Goal: Task Accomplishment & Management: Manage account settings

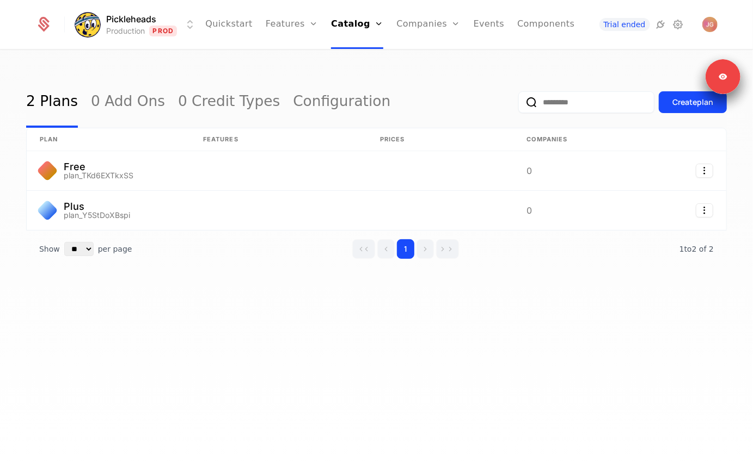
click at [150, 36] on div "Pickleheads Production Prod Quickstart Features Features Flags Catalog Plans Ad…" at bounding box center [375, 24] width 681 height 49
click at [136, 28] on html "Pickleheads Production Prod Quickstart Features Features Flags Catalog Plans Ad…" at bounding box center [376, 230] width 753 height 461
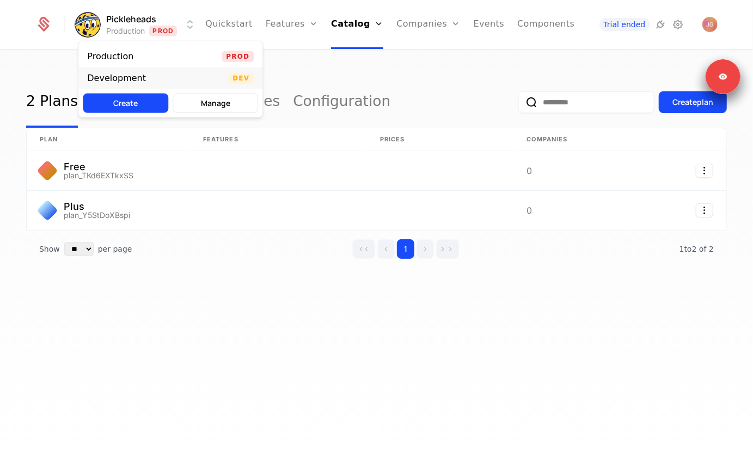
click at [127, 74] on div "Development" at bounding box center [116, 78] width 59 height 9
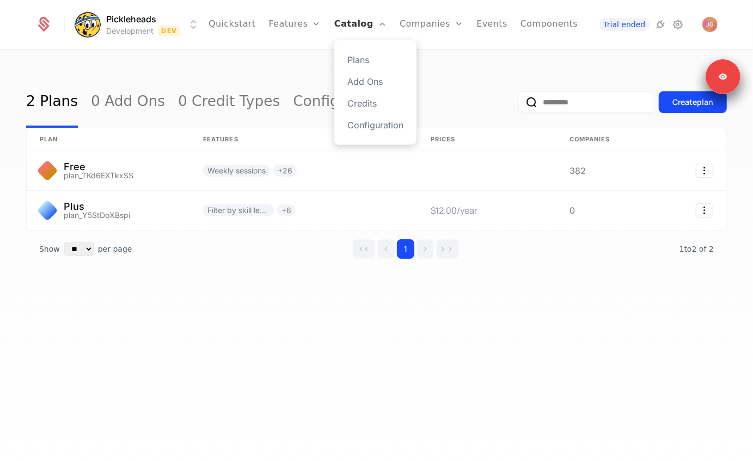
click at [350, 28] on link "Catalog" at bounding box center [360, 24] width 52 height 49
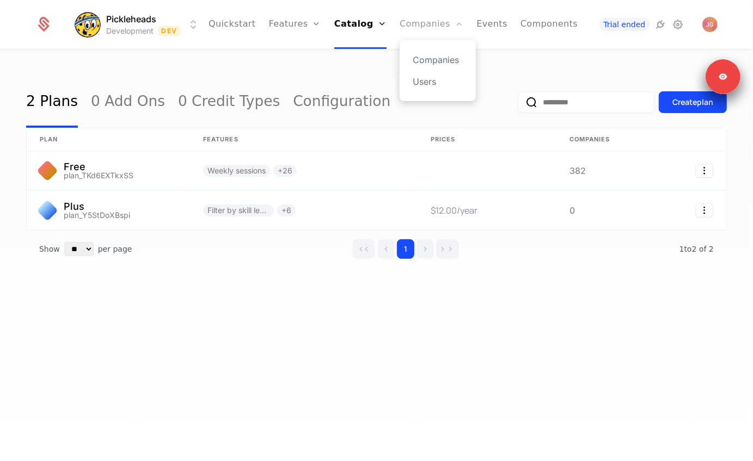
click at [414, 28] on link "Companies" at bounding box center [431, 24] width 64 height 49
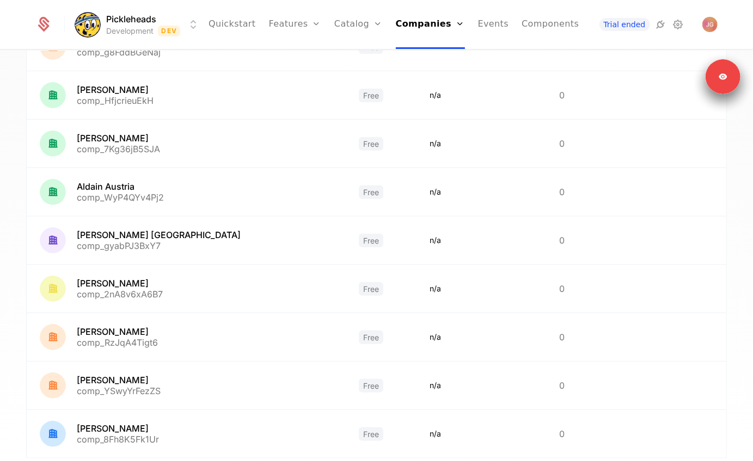
scroll to position [260, 0]
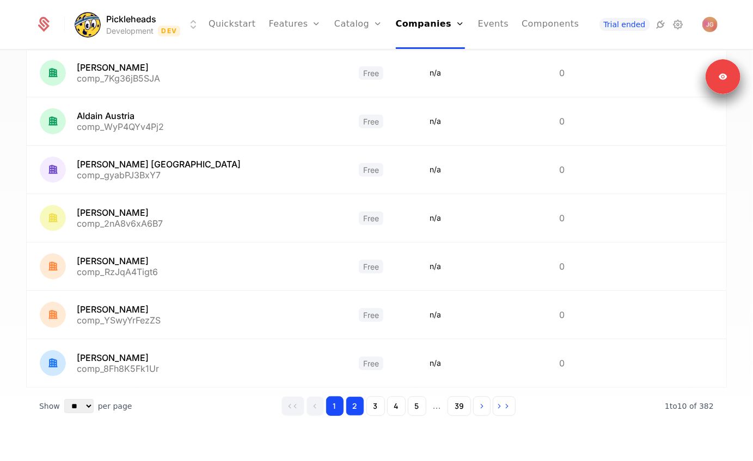
click at [356, 402] on button "2" at bounding box center [355, 407] width 19 height 20
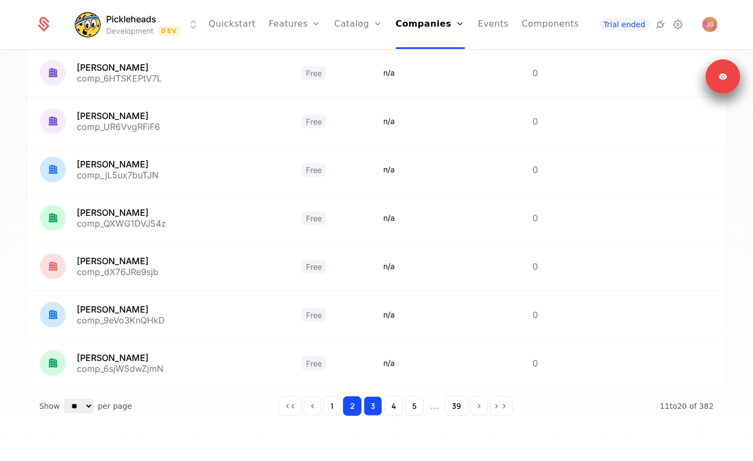
click at [379, 403] on button "3" at bounding box center [373, 407] width 19 height 20
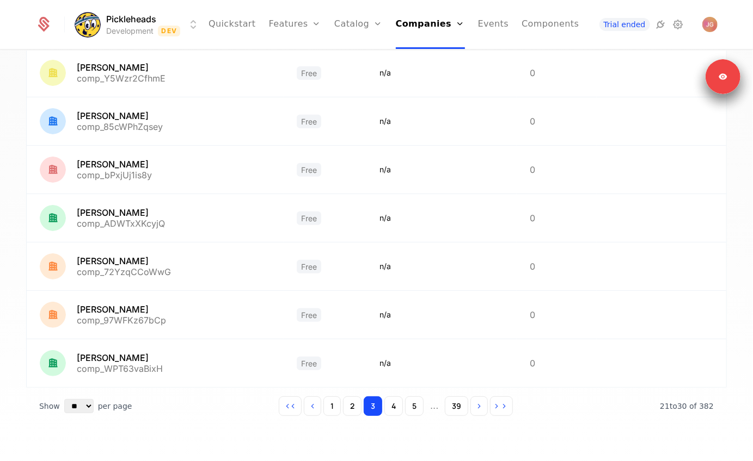
click at [404, 404] on div "1 2 3 4 5 ... 39" at bounding box center [396, 407] width 234 height 20
click at [408, 405] on button "5" at bounding box center [414, 407] width 19 height 20
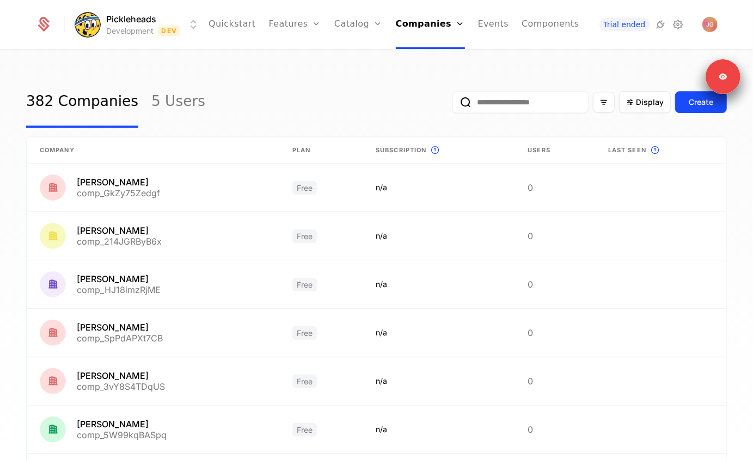
click at [514, 106] on input "email" at bounding box center [520, 102] width 136 height 22
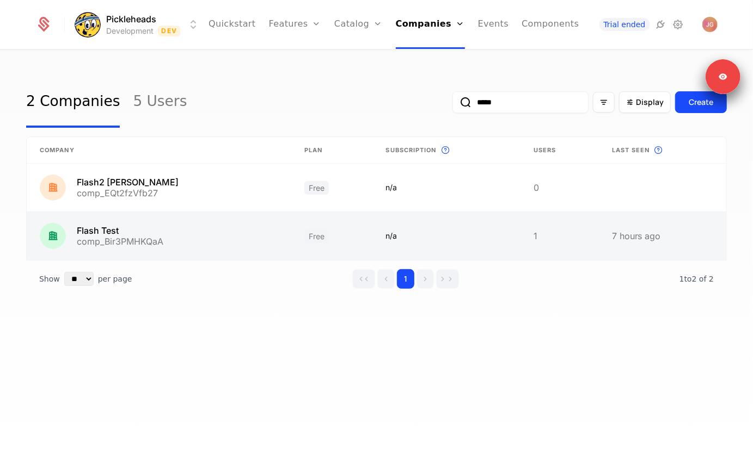
type input "*****"
click at [150, 227] on link at bounding box center [159, 236] width 264 height 48
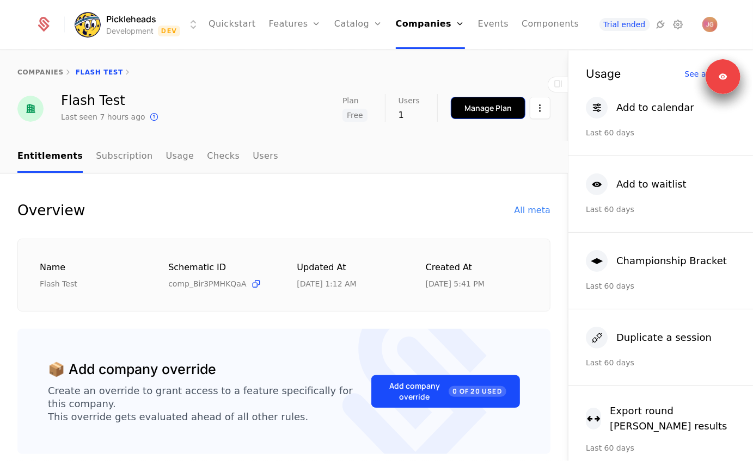
click at [504, 114] on button "Manage Plan" at bounding box center [488, 108] width 75 height 22
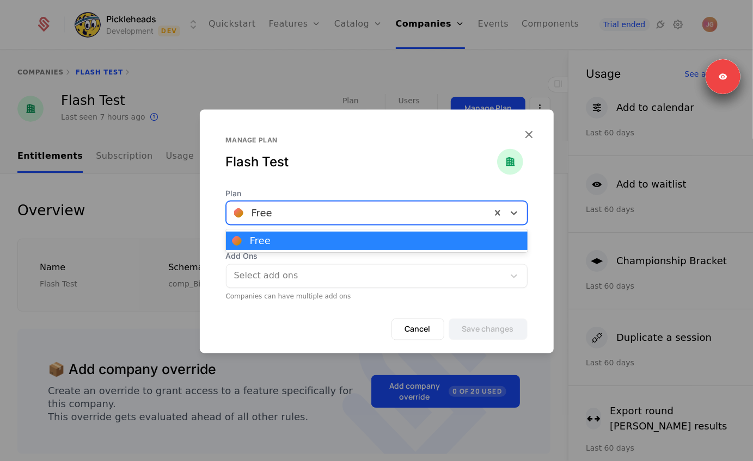
click at [317, 208] on div at bounding box center [358, 213] width 249 height 15
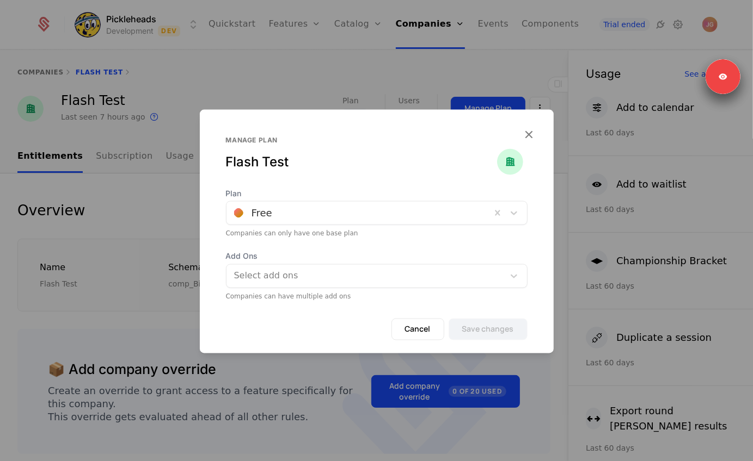
drag, startPoint x: 321, startPoint y: 159, endPoint x: 476, endPoint y: 122, distance: 159.9
click at [321, 159] on div "Flash Test" at bounding box center [361, 161] width 271 height 17
click at [528, 136] on icon "button" at bounding box center [529, 134] width 14 height 14
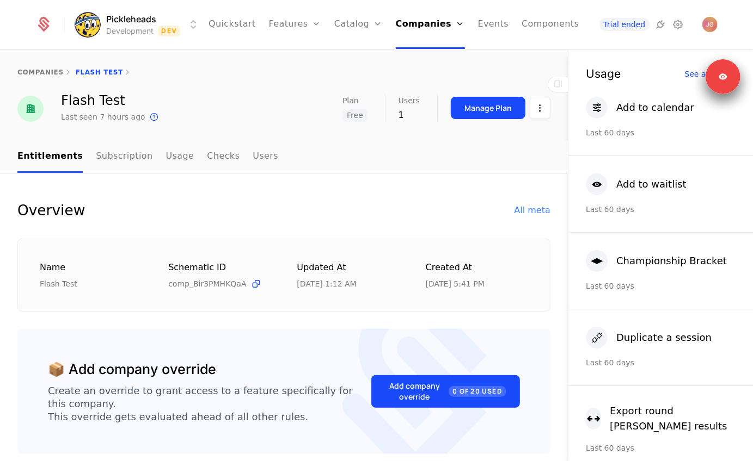
click at [337, 27] on link "Catalog" at bounding box center [358, 24] width 48 height 49
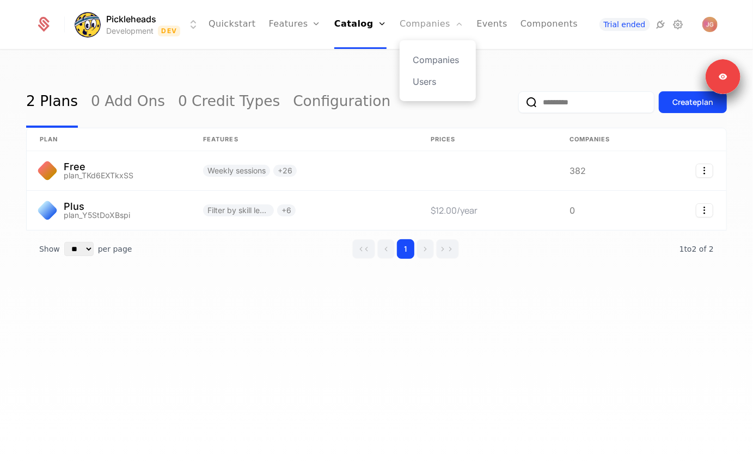
click at [410, 19] on link "Companies" at bounding box center [431, 24] width 64 height 49
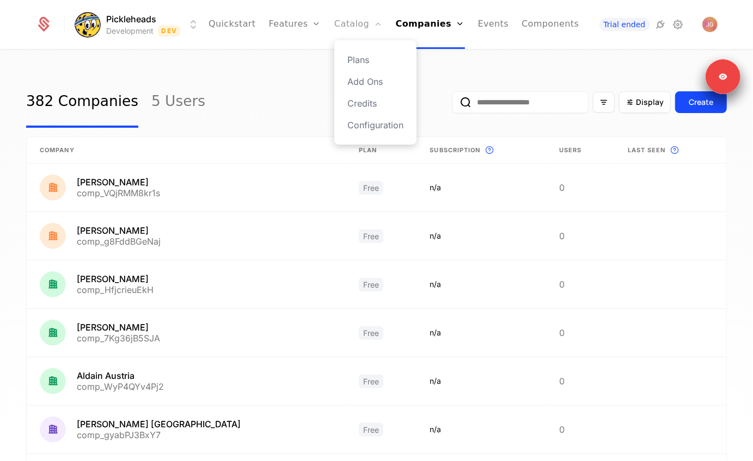
click at [342, 24] on link "Catalog" at bounding box center [358, 24] width 48 height 49
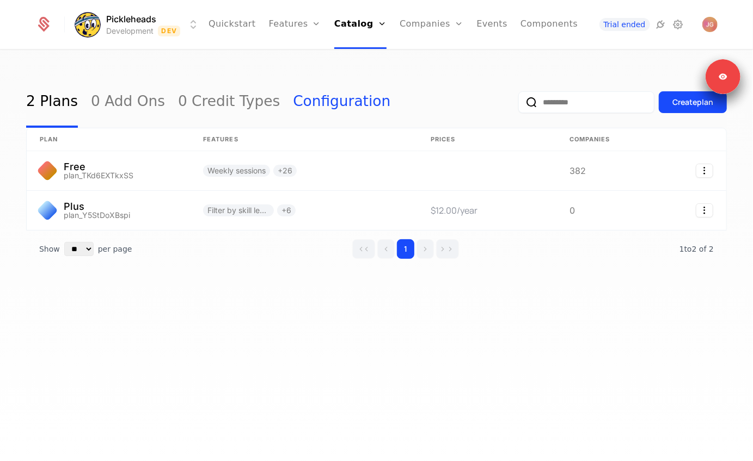
click at [293, 110] on link "Configuration" at bounding box center [341, 102] width 97 height 51
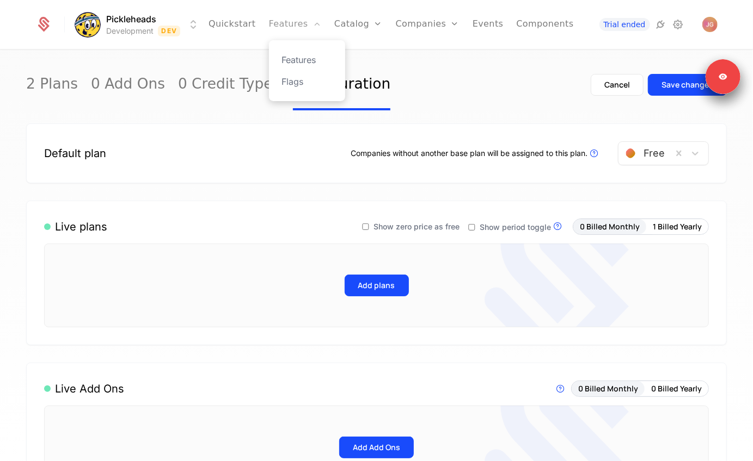
click at [282, 22] on link "Features" at bounding box center [295, 24] width 52 height 49
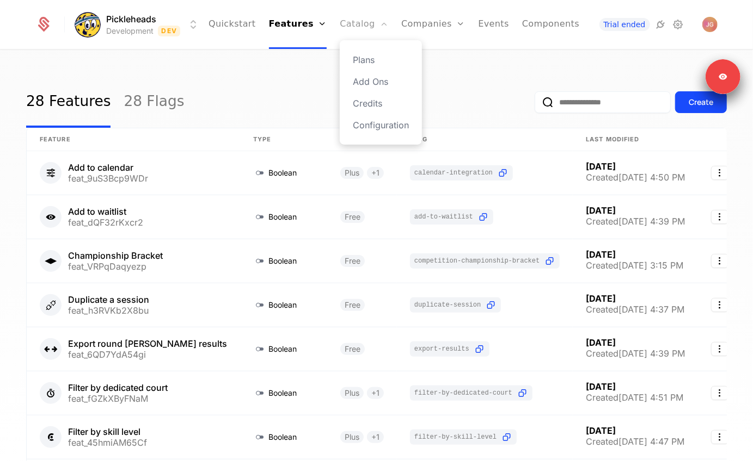
click at [340, 24] on link "Catalog" at bounding box center [364, 24] width 48 height 49
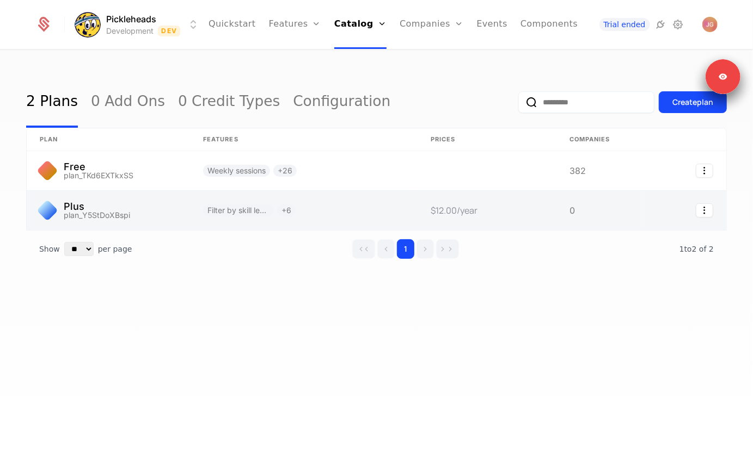
click at [149, 206] on link at bounding box center [108, 210] width 163 height 39
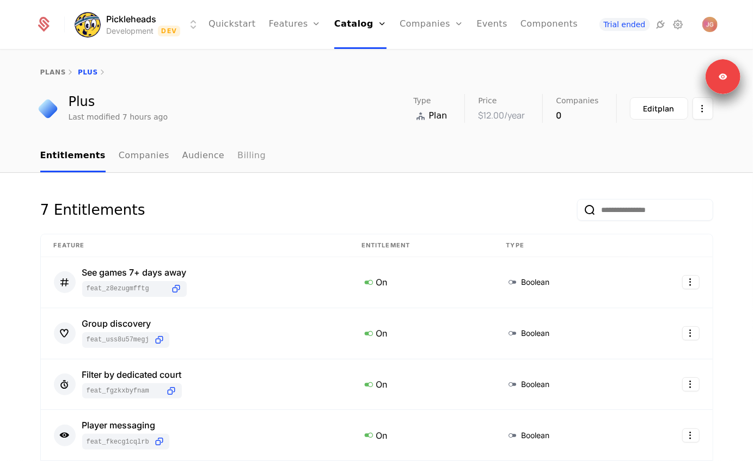
click at [237, 157] on link "Billing" at bounding box center [251, 156] width 28 height 32
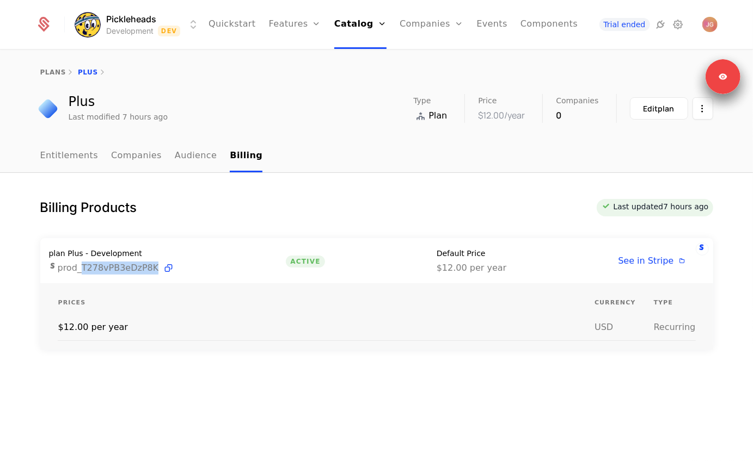
drag, startPoint x: 79, startPoint y: 272, endPoint x: 153, endPoint y: 272, distance: 73.5
click at [153, 272] on span "prod_T278vPB3eDzP8K" at bounding box center [116, 268] width 117 height 13
click at [675, 23] on icon at bounding box center [678, 24] width 13 height 13
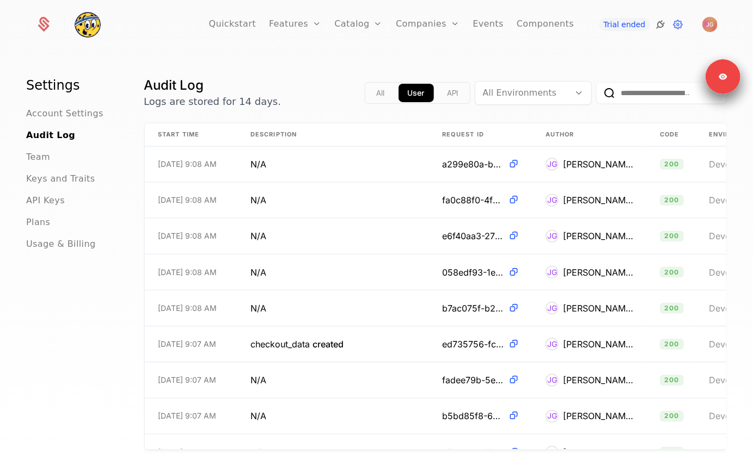
click at [656, 21] on icon at bounding box center [660, 24] width 13 height 13
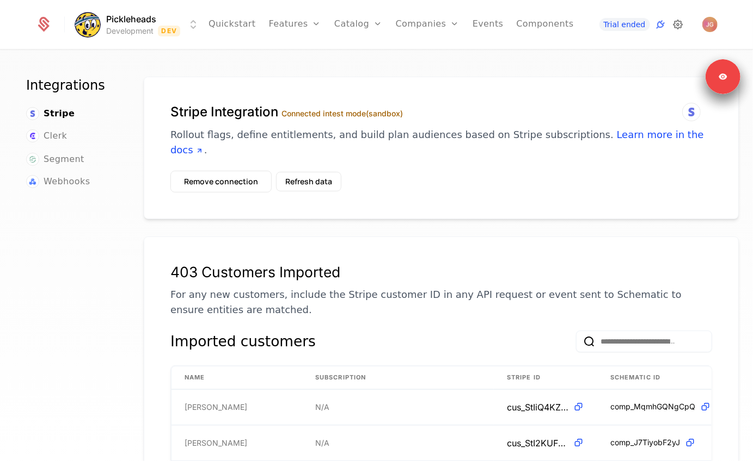
click at [678, 27] on icon at bounding box center [678, 24] width 13 height 13
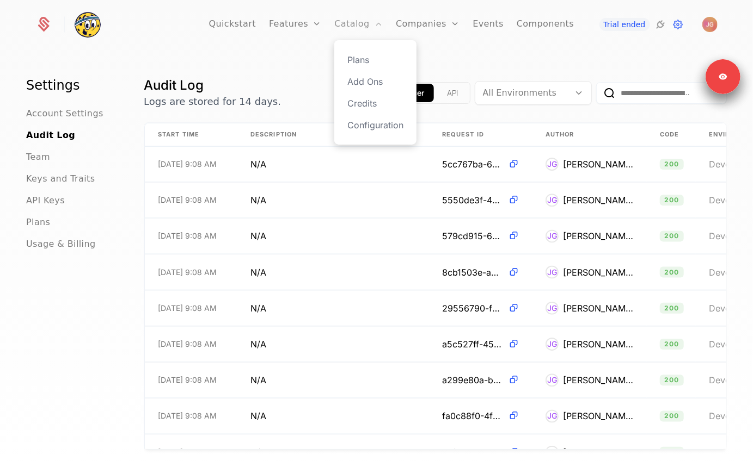
click at [343, 28] on link "Catalog" at bounding box center [358, 24] width 48 height 49
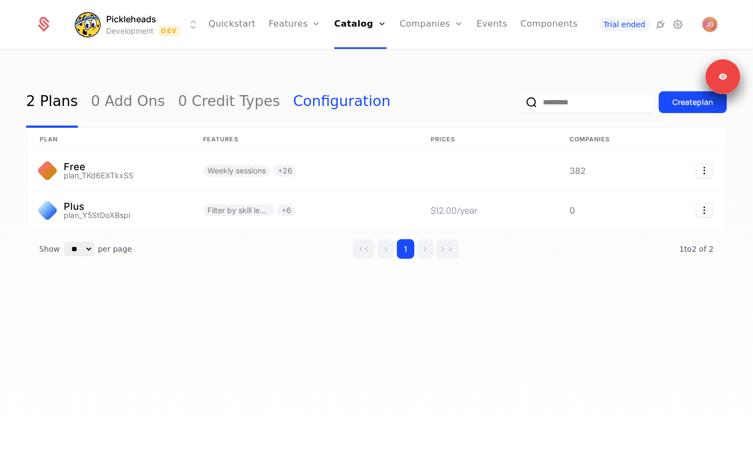
click at [293, 101] on link "Configuration" at bounding box center [341, 102] width 97 height 51
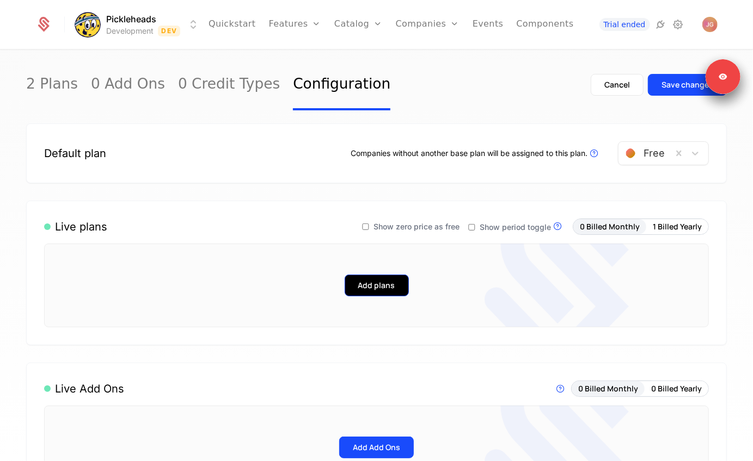
click at [373, 285] on button "Add plans" at bounding box center [376, 286] width 64 height 22
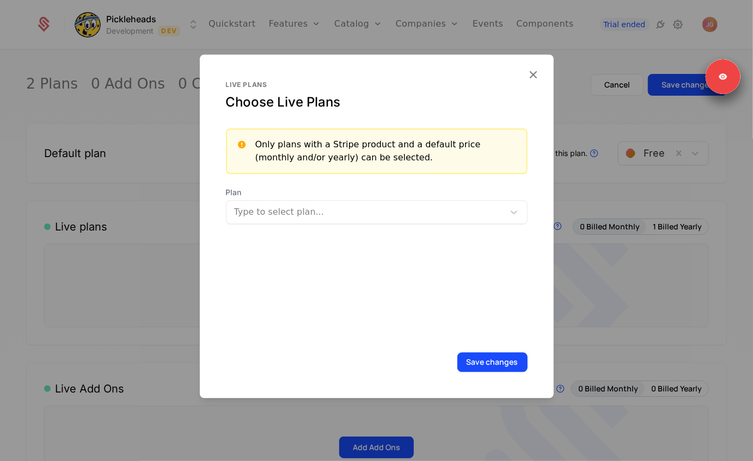
click at [297, 206] on div at bounding box center [366, 212] width 262 height 15
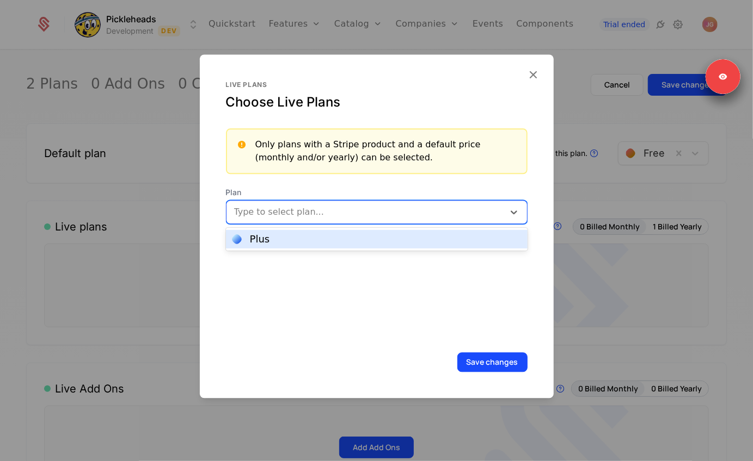
click at [286, 237] on div "Plus" at bounding box center [376, 240] width 288 height 10
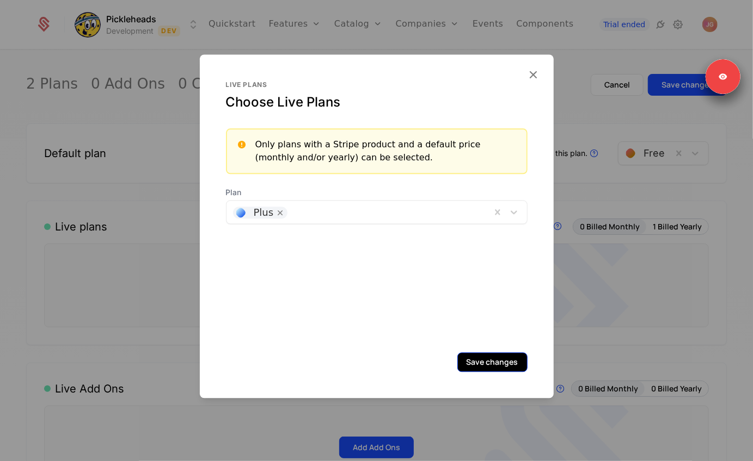
click at [466, 359] on button "Save changes" at bounding box center [492, 363] width 70 height 20
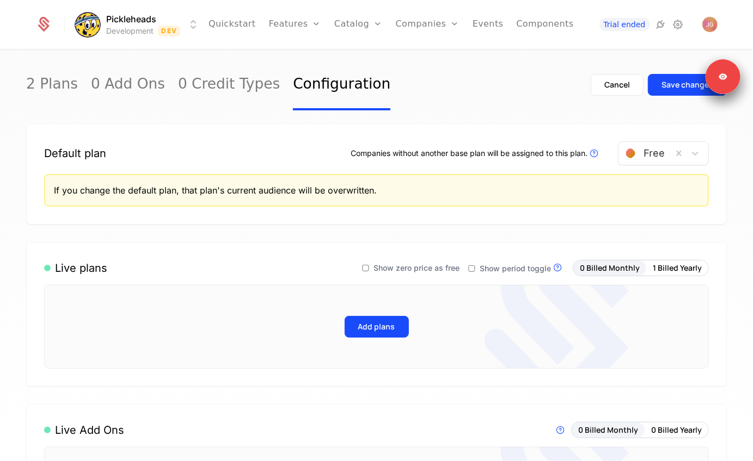
scroll to position [84, 0]
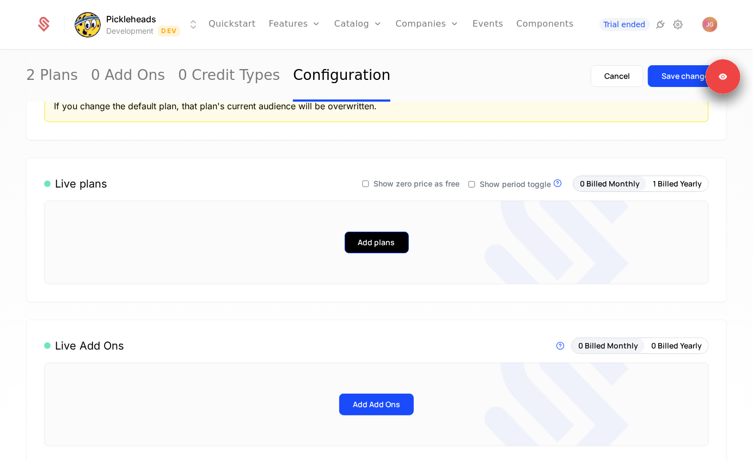
click at [366, 248] on button "Add plans" at bounding box center [376, 243] width 64 height 22
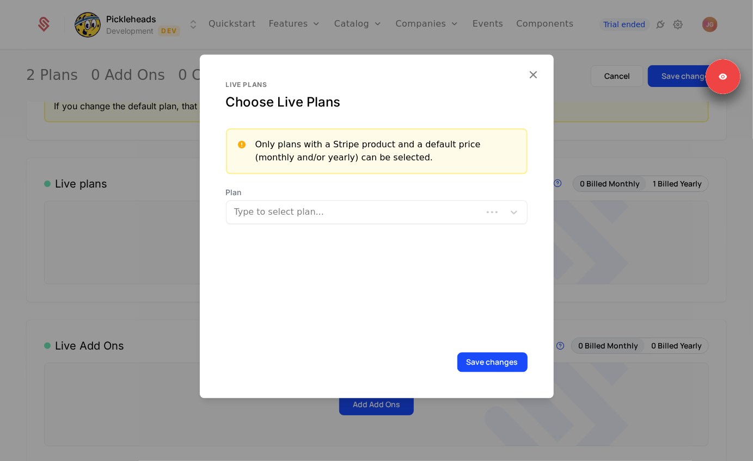
click at [313, 210] on div at bounding box center [355, 212] width 241 height 15
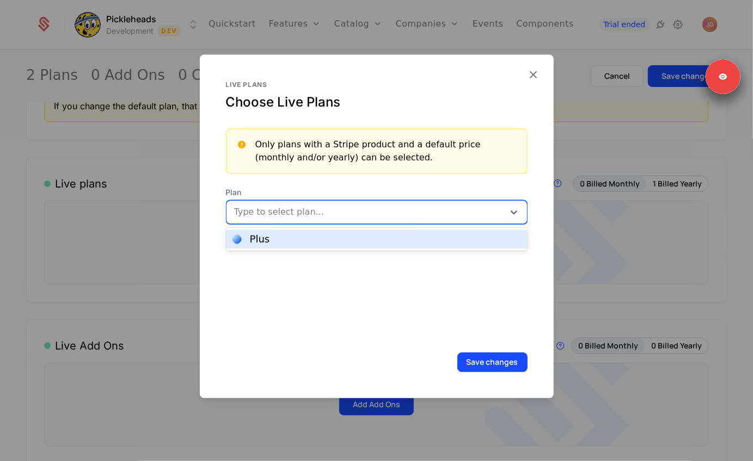
click at [294, 237] on div "Plus" at bounding box center [376, 240] width 288 height 10
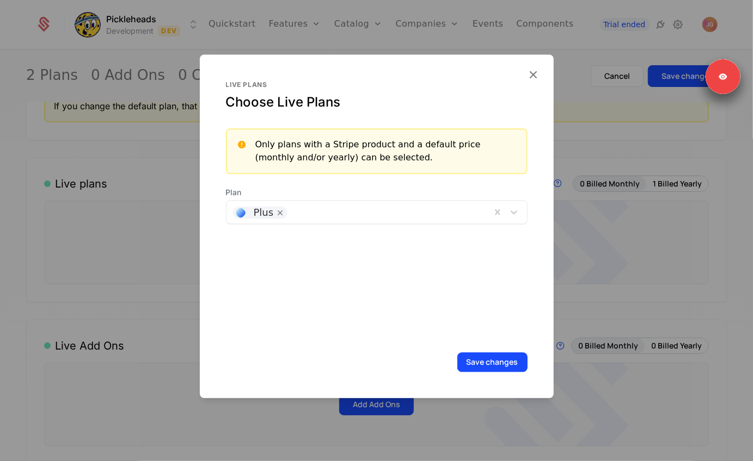
click at [479, 298] on div "Live plans Choose Live Plans Only plans with a Stripe product and a default pri…" at bounding box center [376, 210] width 301 height 259
click at [476, 354] on button "Save changes" at bounding box center [492, 363] width 70 height 20
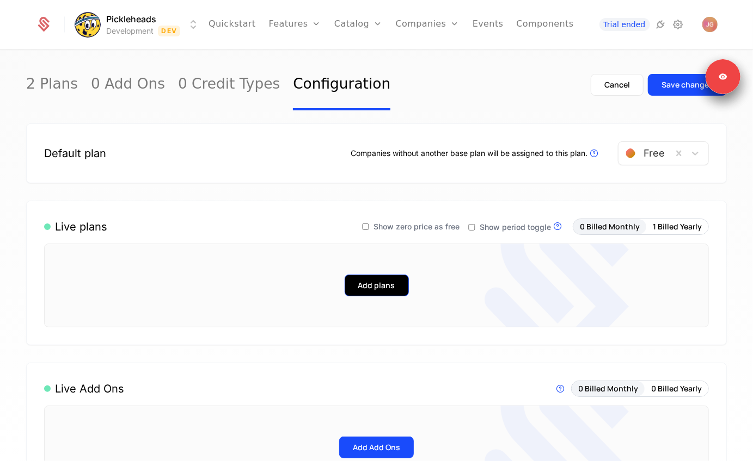
click at [379, 279] on button "Add plans" at bounding box center [376, 286] width 64 height 22
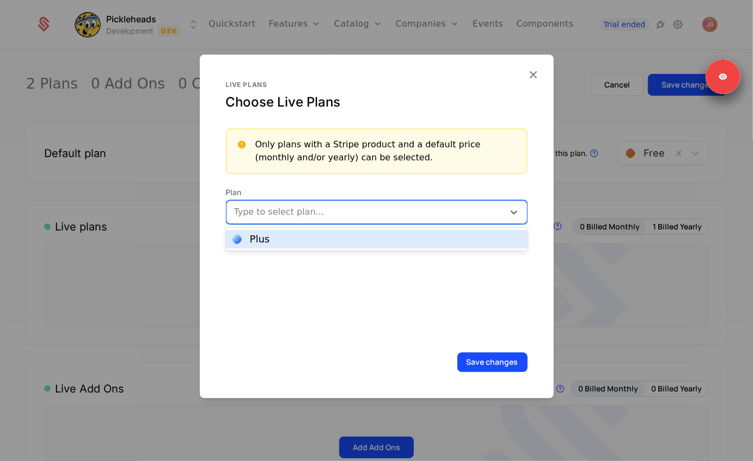
click at [341, 205] on div at bounding box center [366, 212] width 262 height 15
click at [315, 239] on div "Plus" at bounding box center [376, 240] width 288 height 10
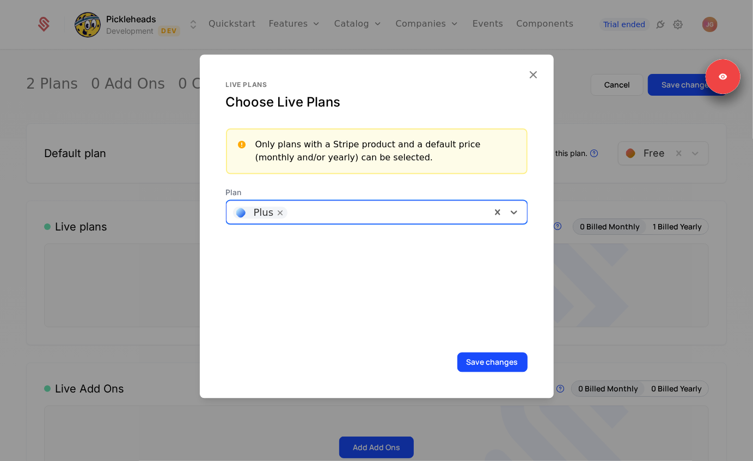
click at [420, 312] on div "Live plans Choose Live Plans Only plans with a Stripe product and a default pri…" at bounding box center [376, 210] width 301 height 259
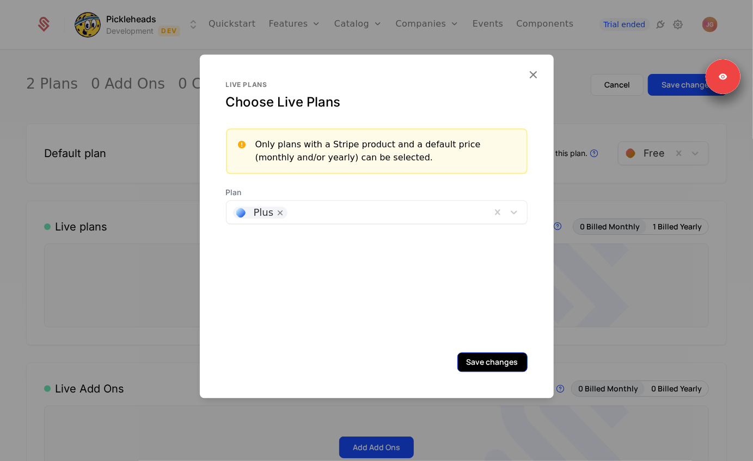
click at [487, 364] on button "Save changes" at bounding box center [492, 363] width 70 height 20
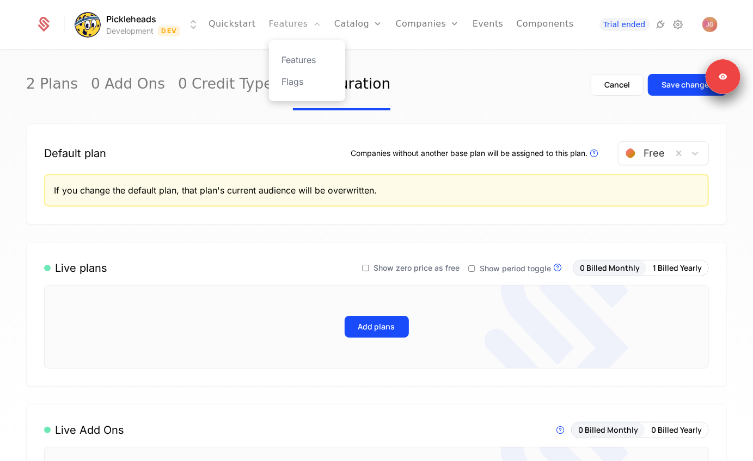
click at [275, 19] on link "Features" at bounding box center [295, 24] width 52 height 49
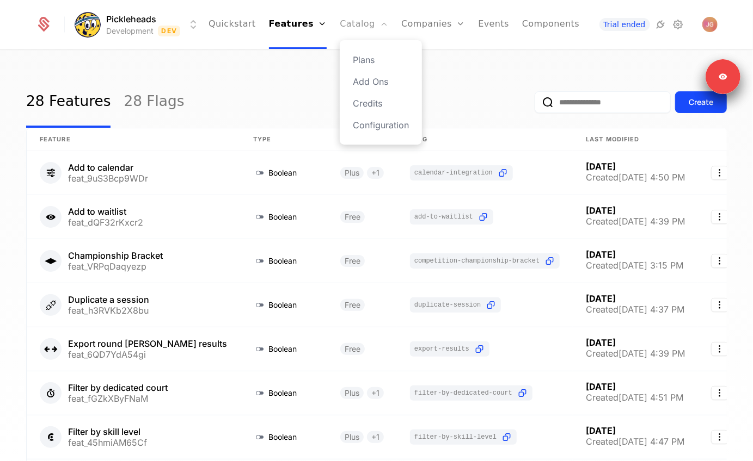
click at [343, 20] on link "Catalog" at bounding box center [364, 24] width 48 height 49
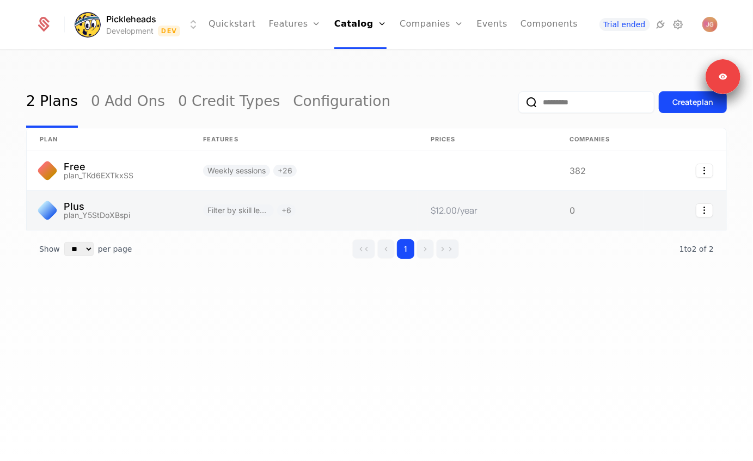
click at [138, 203] on link at bounding box center [108, 210] width 163 height 39
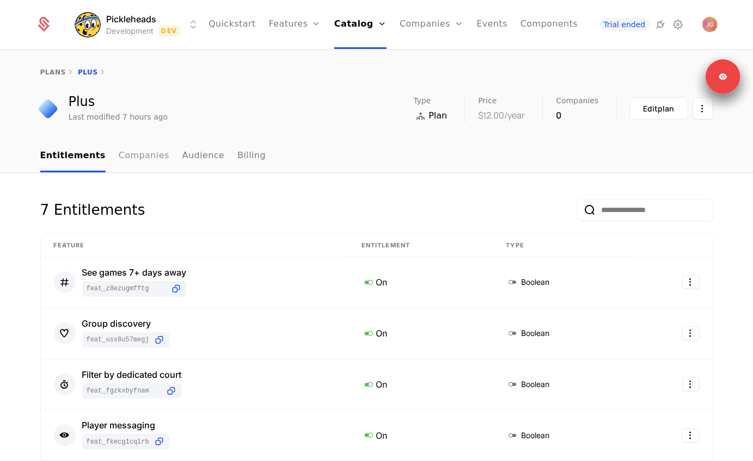
click at [155, 161] on link "Companies" at bounding box center [144, 156] width 51 height 32
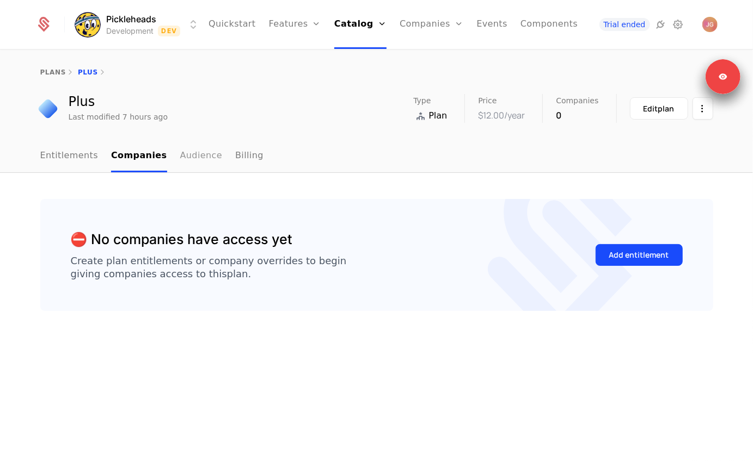
click at [192, 159] on link "Audience" at bounding box center [201, 156] width 42 height 32
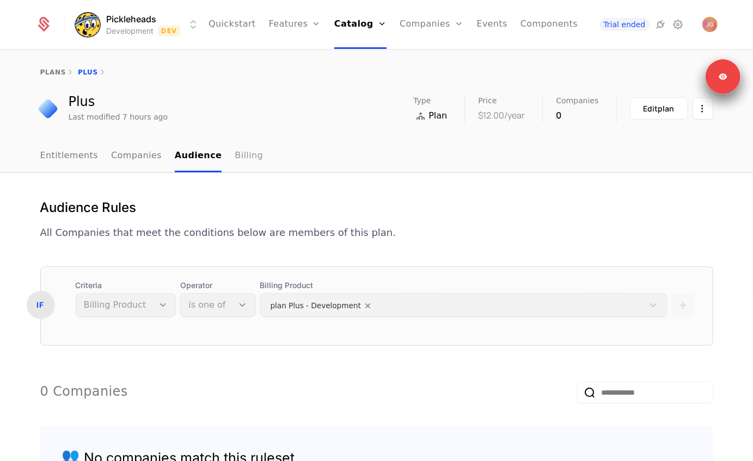
click at [235, 167] on link "Billing" at bounding box center [249, 156] width 28 height 32
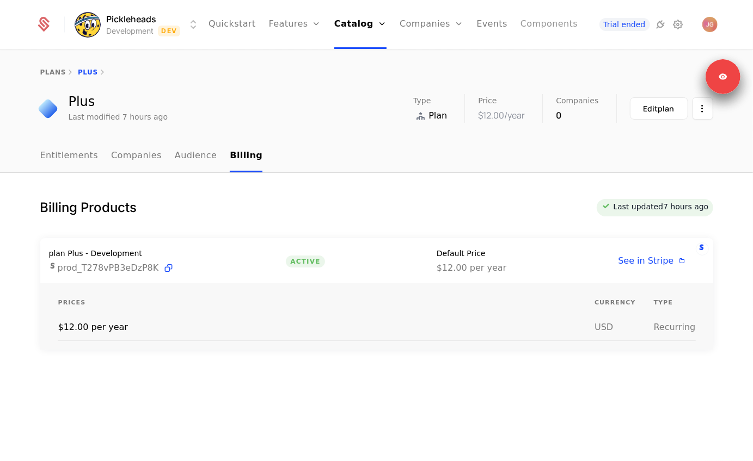
click at [520, 24] on link "Components" at bounding box center [548, 24] width 57 height 49
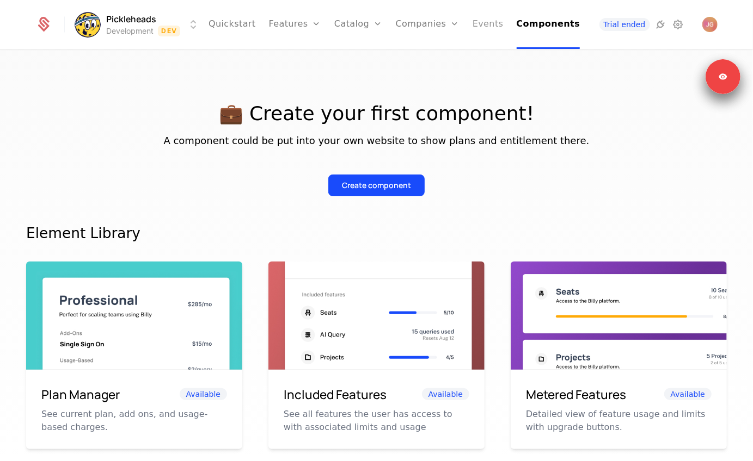
click at [483, 24] on link "Events" at bounding box center [487, 24] width 31 height 49
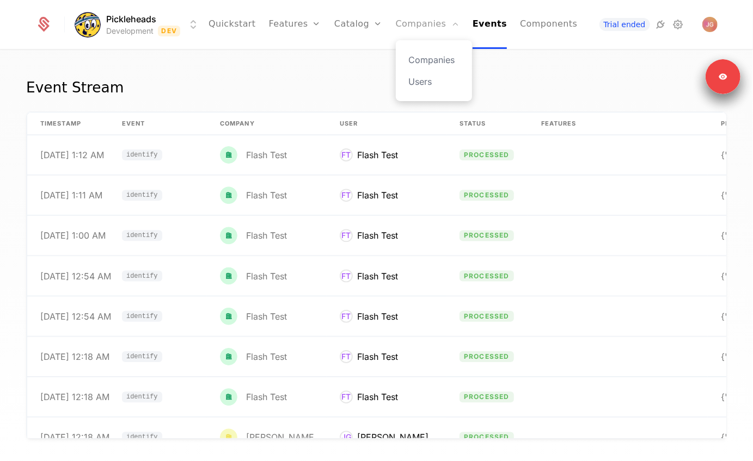
click at [409, 32] on link "Companies" at bounding box center [428, 24] width 64 height 49
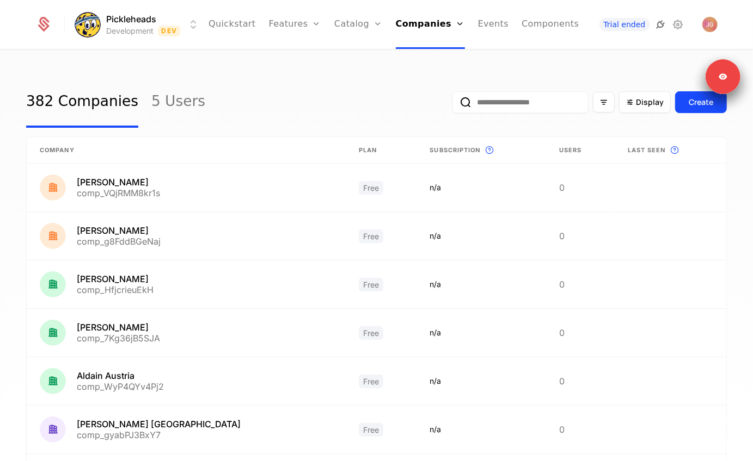
click at [658, 21] on icon at bounding box center [660, 24] width 13 height 13
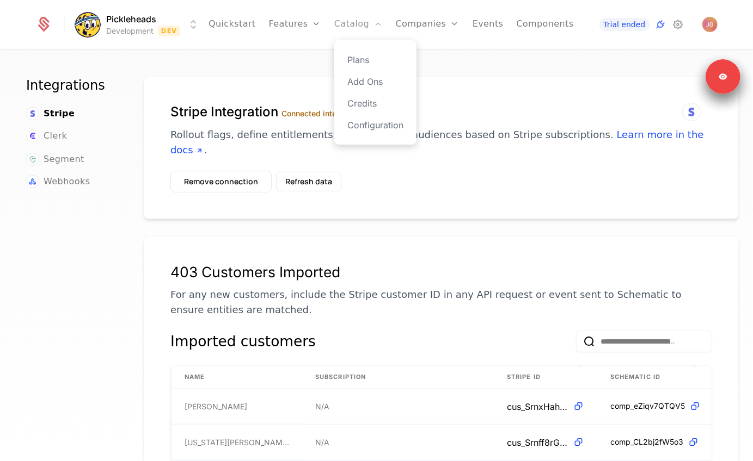
click at [348, 24] on link "Catalog" at bounding box center [358, 24] width 48 height 49
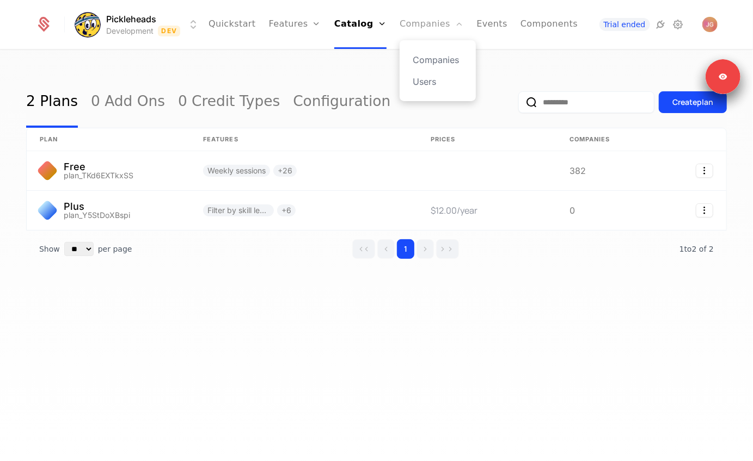
click at [422, 24] on link "Companies" at bounding box center [431, 24] width 64 height 49
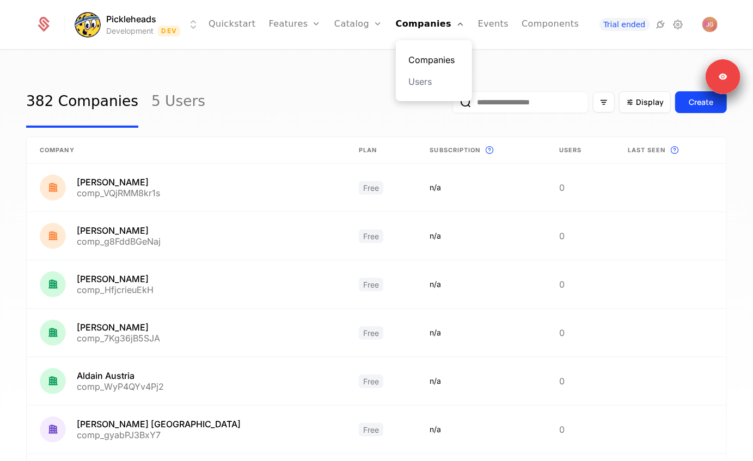
click at [422, 61] on link "Companies" at bounding box center [434, 59] width 50 height 13
click at [151, 100] on link "5 Users" at bounding box center [178, 102] width 54 height 51
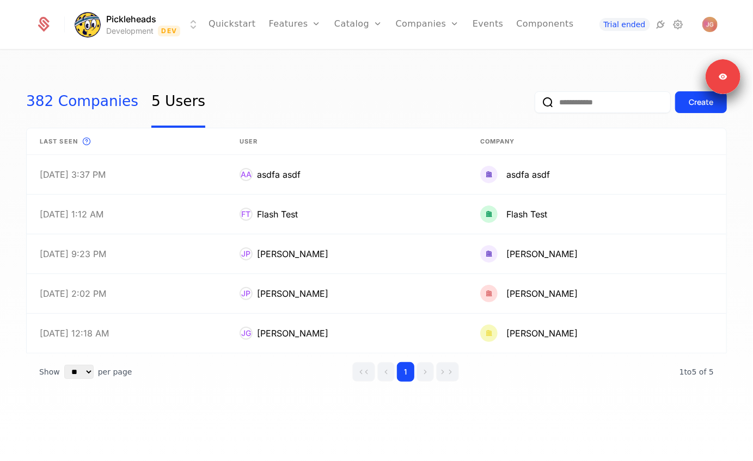
click at [95, 108] on link "382 Companies" at bounding box center [82, 102] width 112 height 51
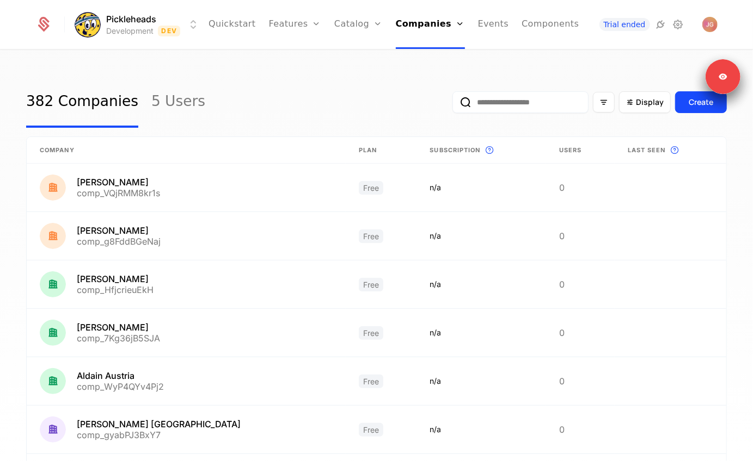
click at [547, 93] on input "email" at bounding box center [520, 102] width 136 height 22
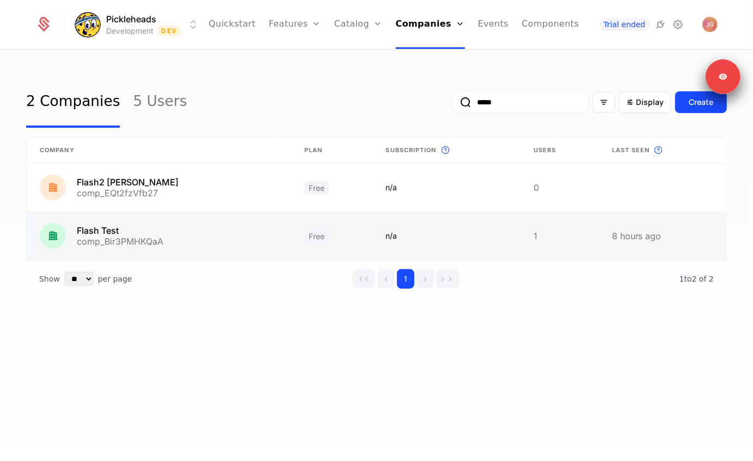
type input "*****"
click at [139, 231] on link at bounding box center [159, 236] width 264 height 48
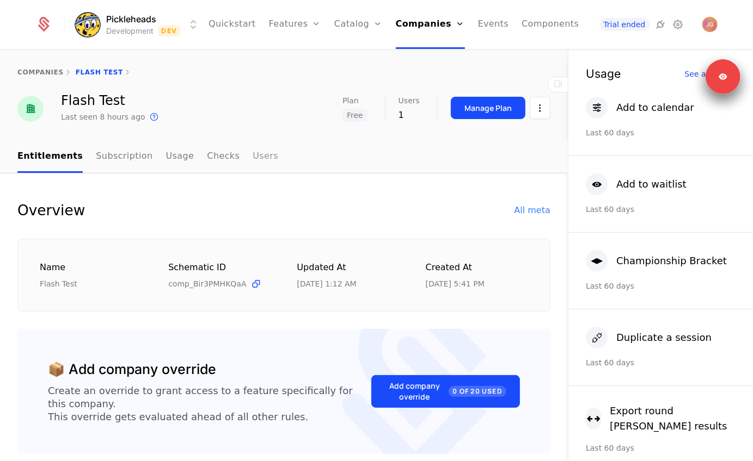
click at [258, 161] on link "Users" at bounding box center [266, 157] width 26 height 32
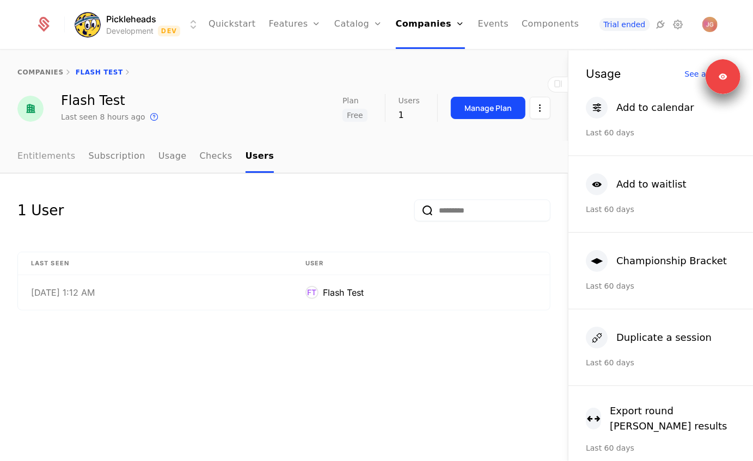
click at [35, 161] on link "Entitlements" at bounding box center [46, 157] width 58 height 32
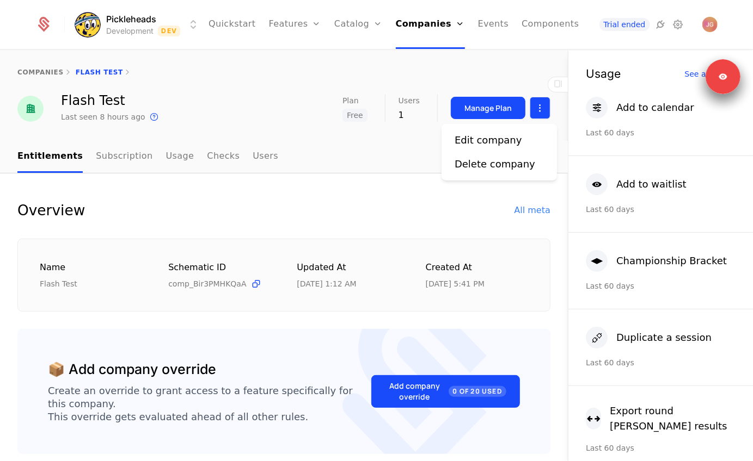
click at [536, 106] on html "Pickleheads Development Dev Quickstart Features Features Flags Catalog Plans Ad…" at bounding box center [376, 230] width 753 height 461
click at [505, 138] on div "Edit company" at bounding box center [487, 140] width 67 height 15
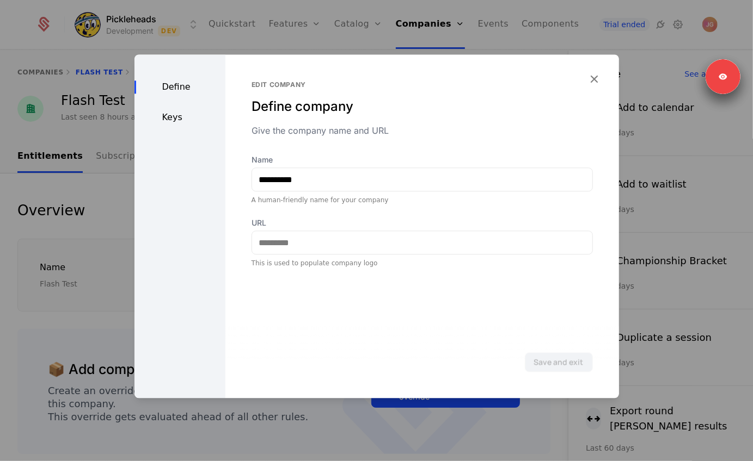
click at [179, 127] on div "Define Keys" at bounding box center [179, 226] width 91 height 344
click at [177, 124] on div "Keys" at bounding box center [179, 117] width 91 height 13
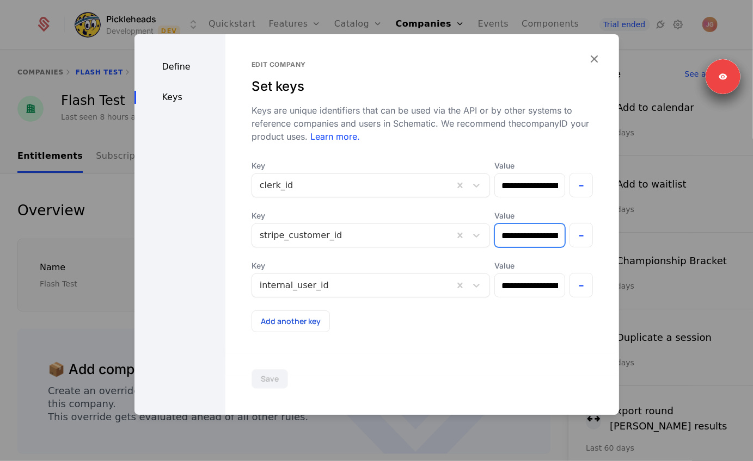
scroll to position [0, 28]
drag, startPoint x: 513, startPoint y: 237, endPoint x: 637, endPoint y: 237, distance: 124.1
click at [637, 237] on div "**********" at bounding box center [376, 230] width 753 height 461
click at [590, 61] on icon "button" at bounding box center [594, 59] width 14 height 14
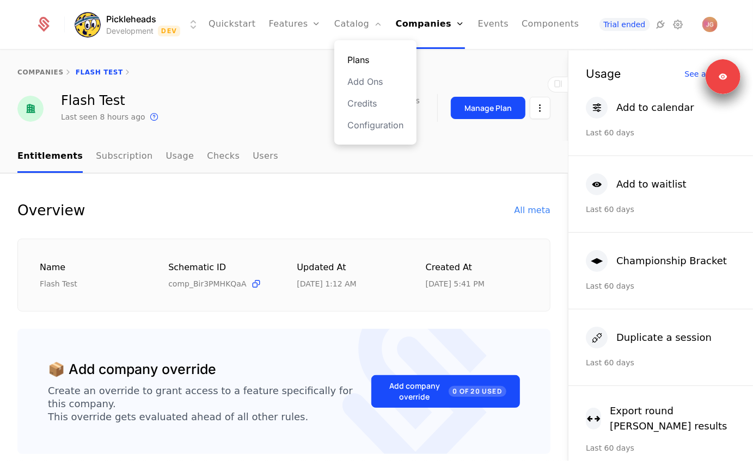
click at [356, 58] on link "Plans" at bounding box center [375, 59] width 56 height 13
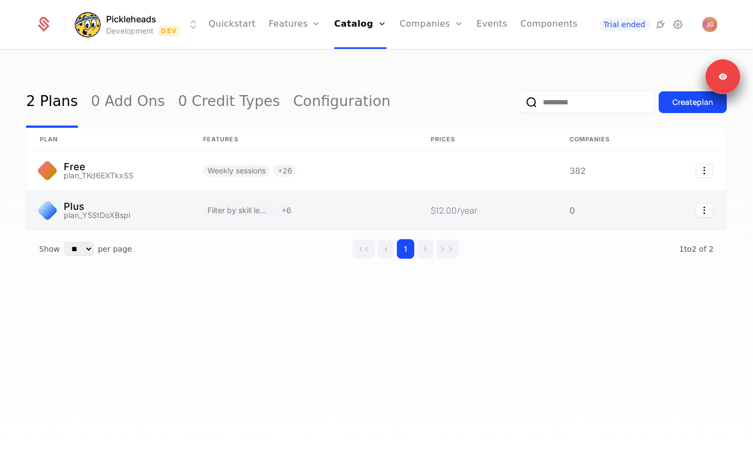
click at [441, 205] on link at bounding box center [486, 210] width 139 height 39
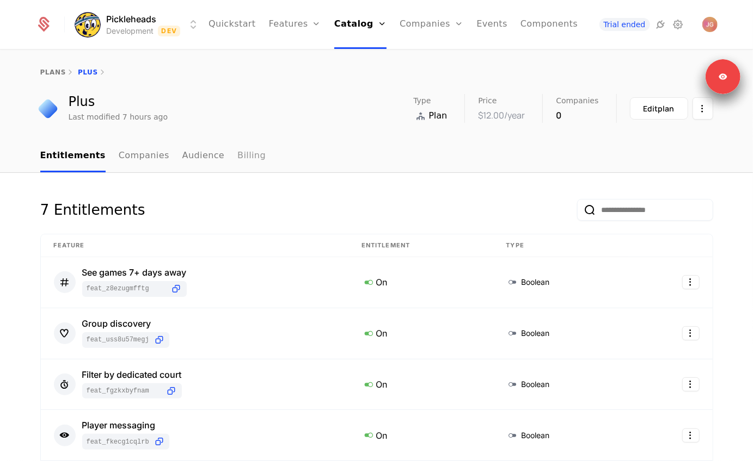
click at [237, 152] on link "Billing" at bounding box center [251, 156] width 28 height 32
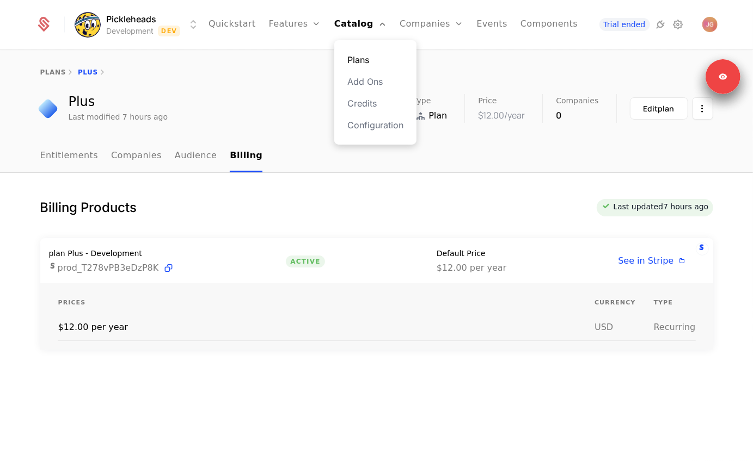
click at [353, 61] on link "Plans" at bounding box center [375, 59] width 56 height 13
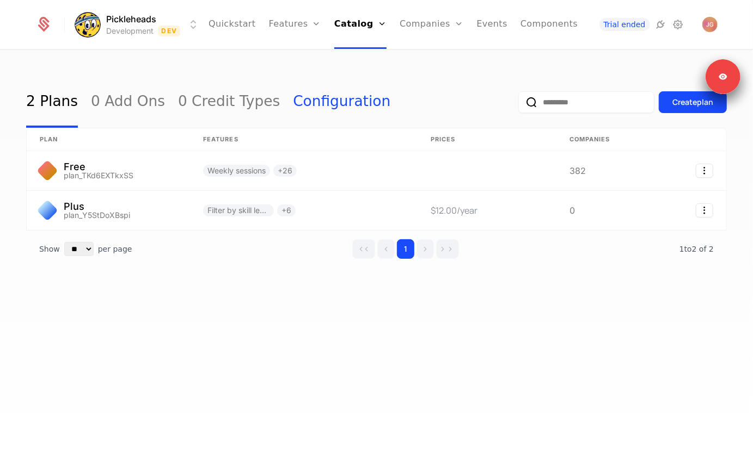
click at [293, 93] on link "Configuration" at bounding box center [341, 102] width 97 height 51
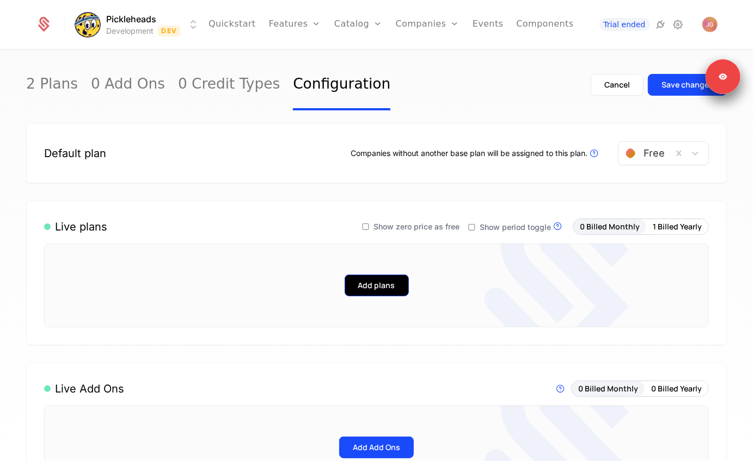
click at [377, 280] on button "Add plans" at bounding box center [376, 286] width 64 height 22
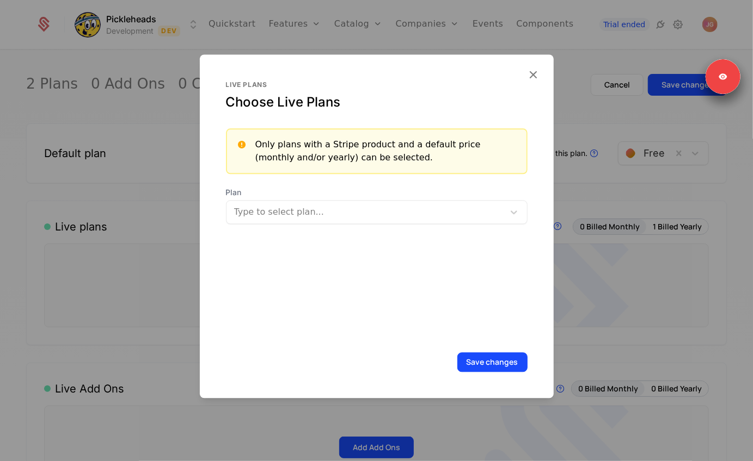
click at [282, 216] on div at bounding box center [366, 212] width 262 height 15
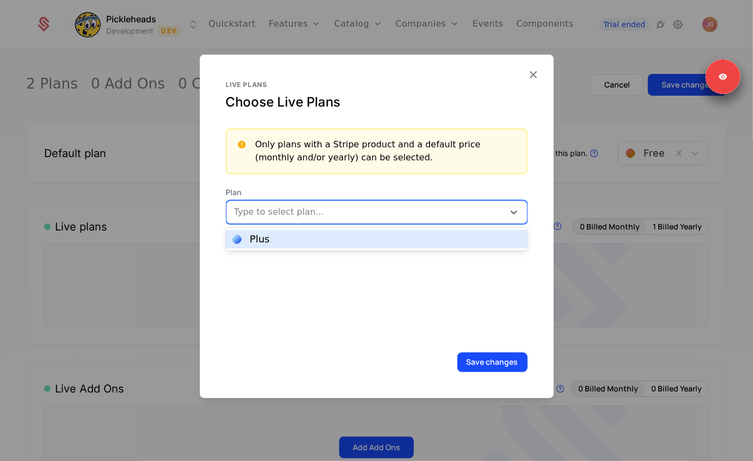
click at [642, 290] on div at bounding box center [376, 230] width 753 height 461
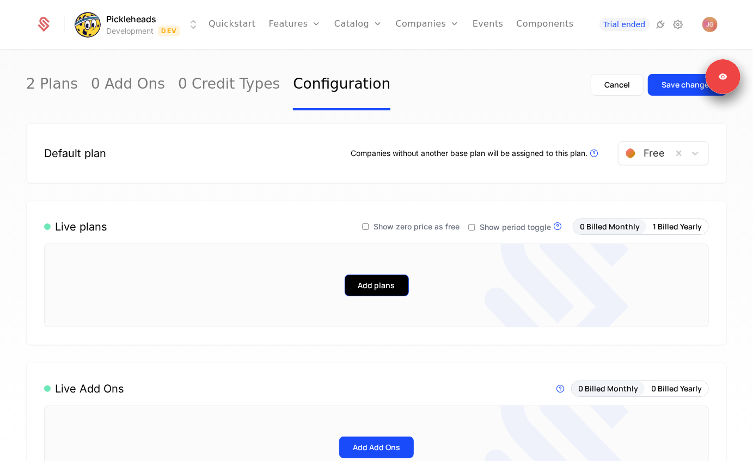
click at [387, 290] on button "Add plans" at bounding box center [376, 286] width 64 height 22
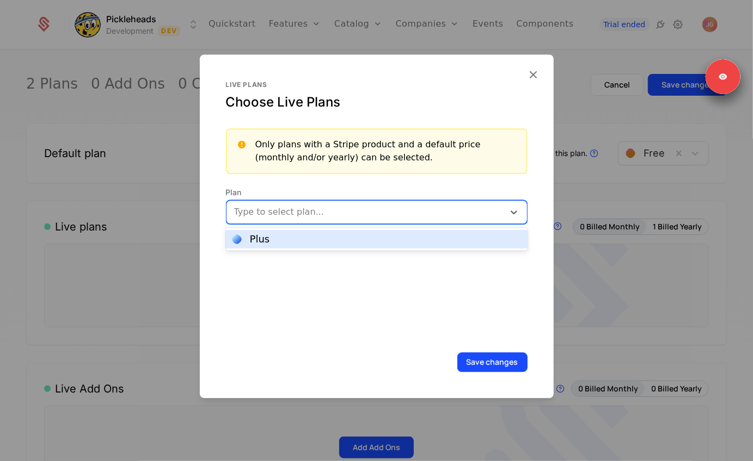
click at [386, 213] on div at bounding box center [366, 212] width 262 height 15
click at [335, 243] on div "Plus" at bounding box center [376, 240] width 288 height 10
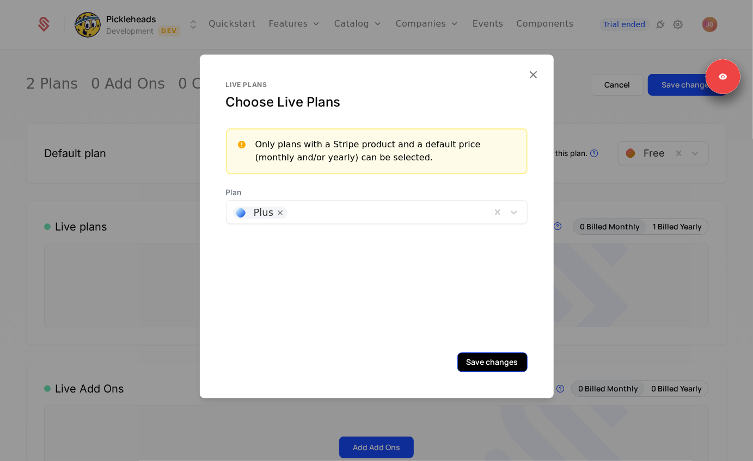
click at [490, 358] on button "Save changes" at bounding box center [492, 363] width 70 height 20
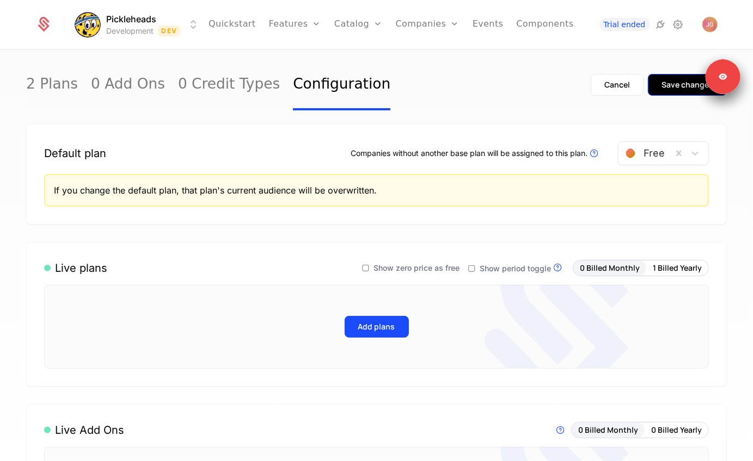
click at [662, 93] on button "Save changes" at bounding box center [687, 85] width 79 height 22
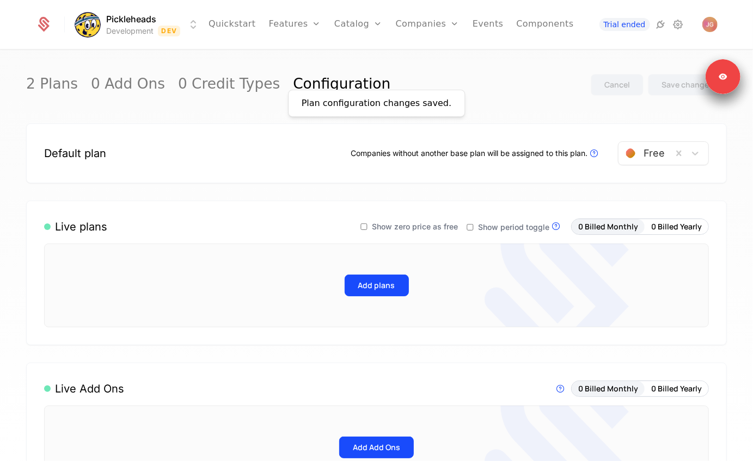
click at [384, 275] on div "Add plans" at bounding box center [376, 286] width 602 height 22
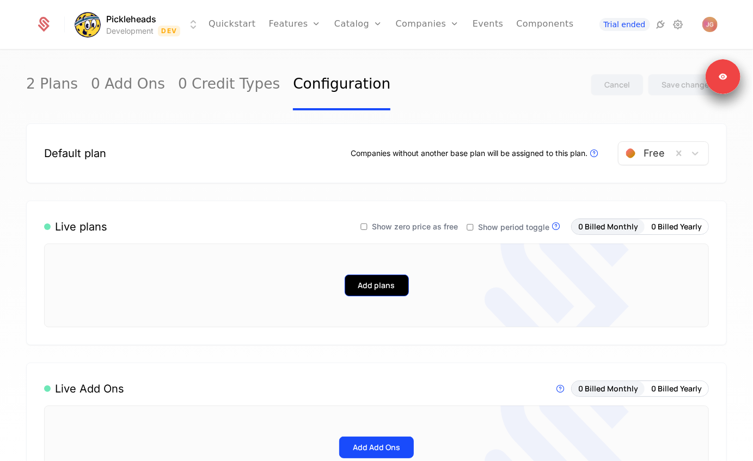
click at [374, 285] on button "Add plans" at bounding box center [376, 286] width 64 height 22
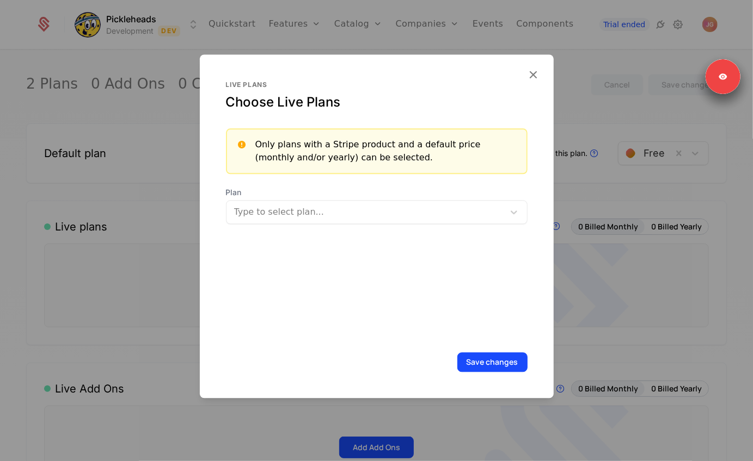
click at [311, 208] on div at bounding box center [366, 212] width 262 height 15
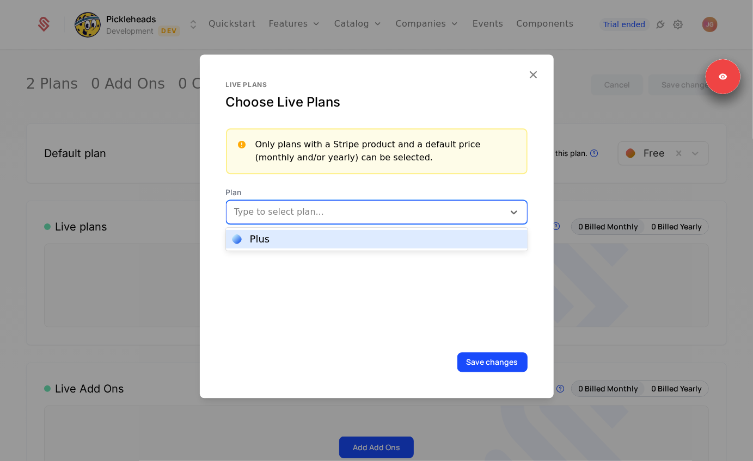
click at [288, 238] on div "Plus" at bounding box center [376, 240] width 288 height 10
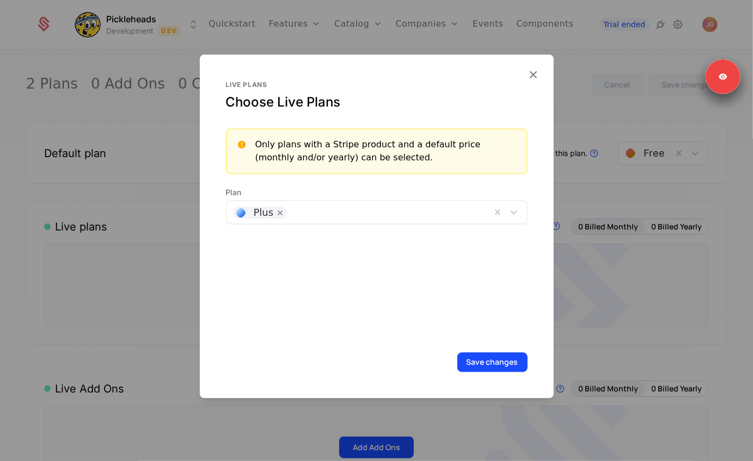
click at [496, 300] on div "Live plans Choose Live Plans Only plans with a Stripe product and a default pri…" at bounding box center [376, 210] width 301 height 259
click at [497, 357] on button "Save changes" at bounding box center [492, 363] width 70 height 20
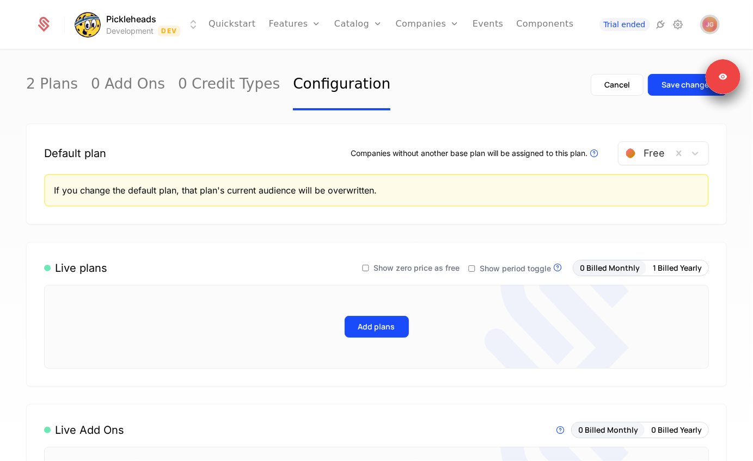
click at [711, 24] on img "Open user button" at bounding box center [709, 24] width 15 height 15
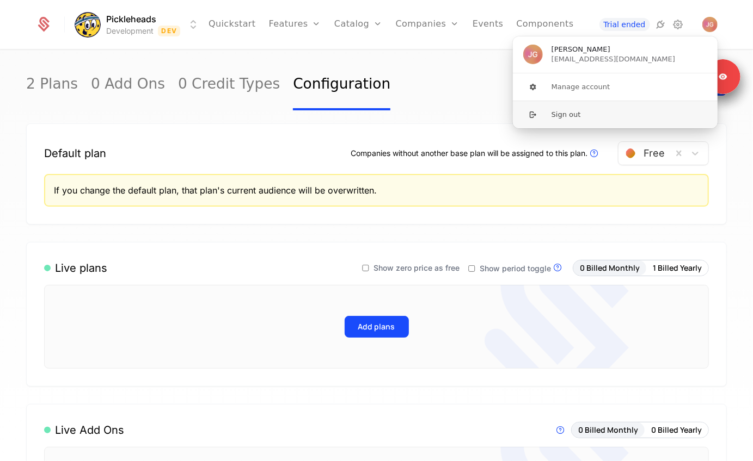
click at [654, 106] on button "Sign out" at bounding box center [615, 115] width 206 height 28
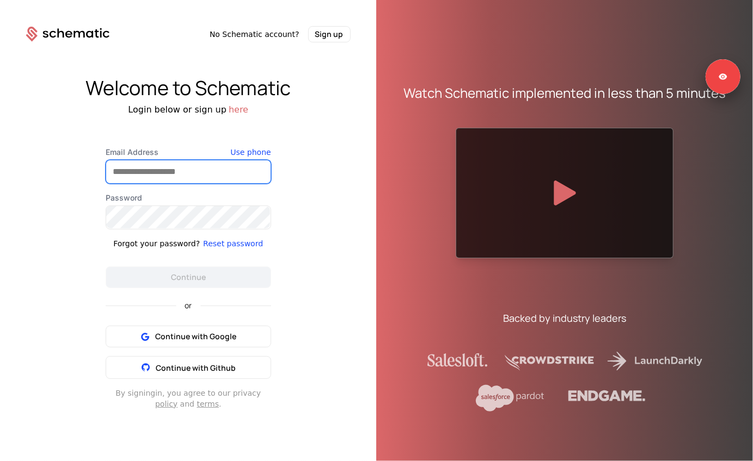
click at [208, 167] on input "Email Address" at bounding box center [188, 172] width 164 height 23
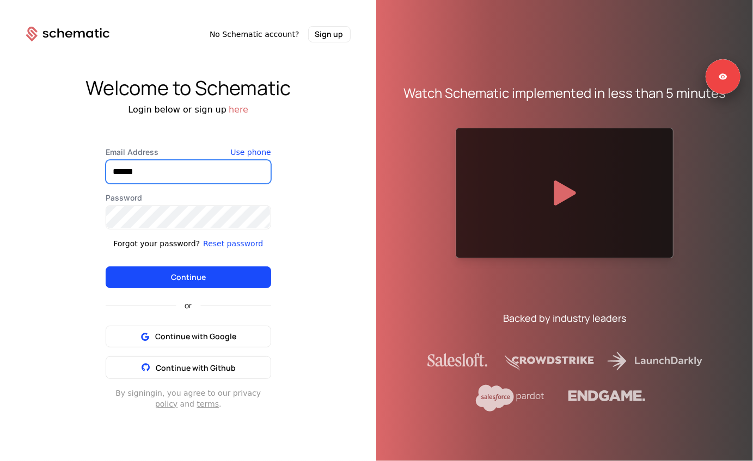
type input "**********"
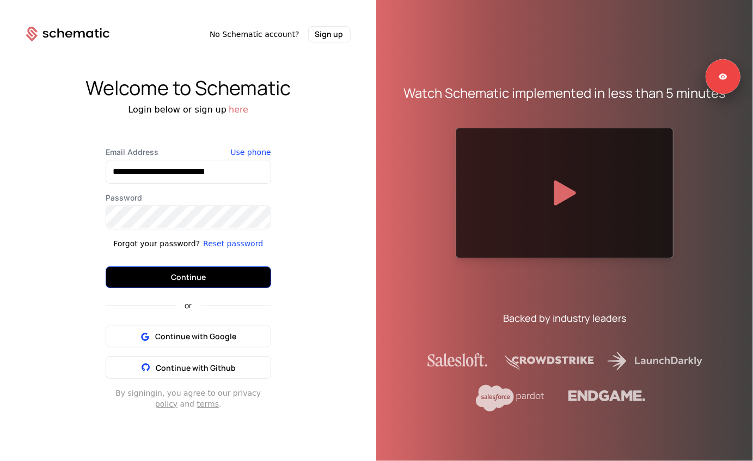
click at [172, 286] on button "Continue" at bounding box center [188, 278] width 165 height 22
